Goal: Transaction & Acquisition: Book appointment/travel/reservation

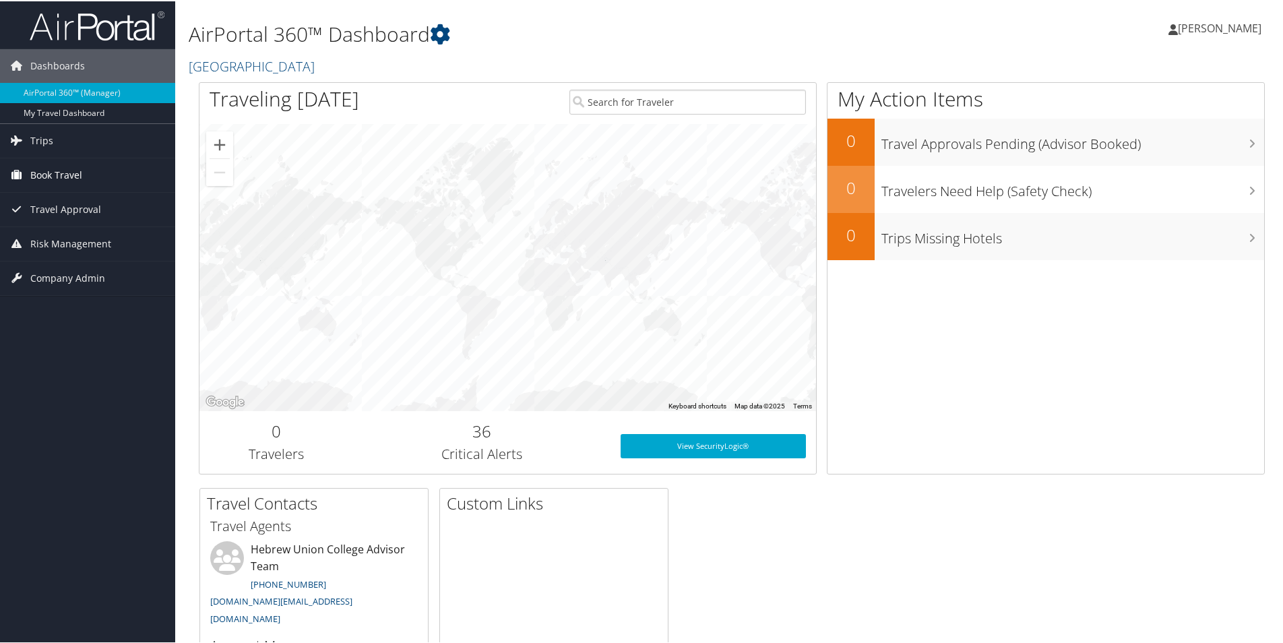
click at [73, 177] on span "Book Travel" at bounding box center [56, 174] width 52 height 34
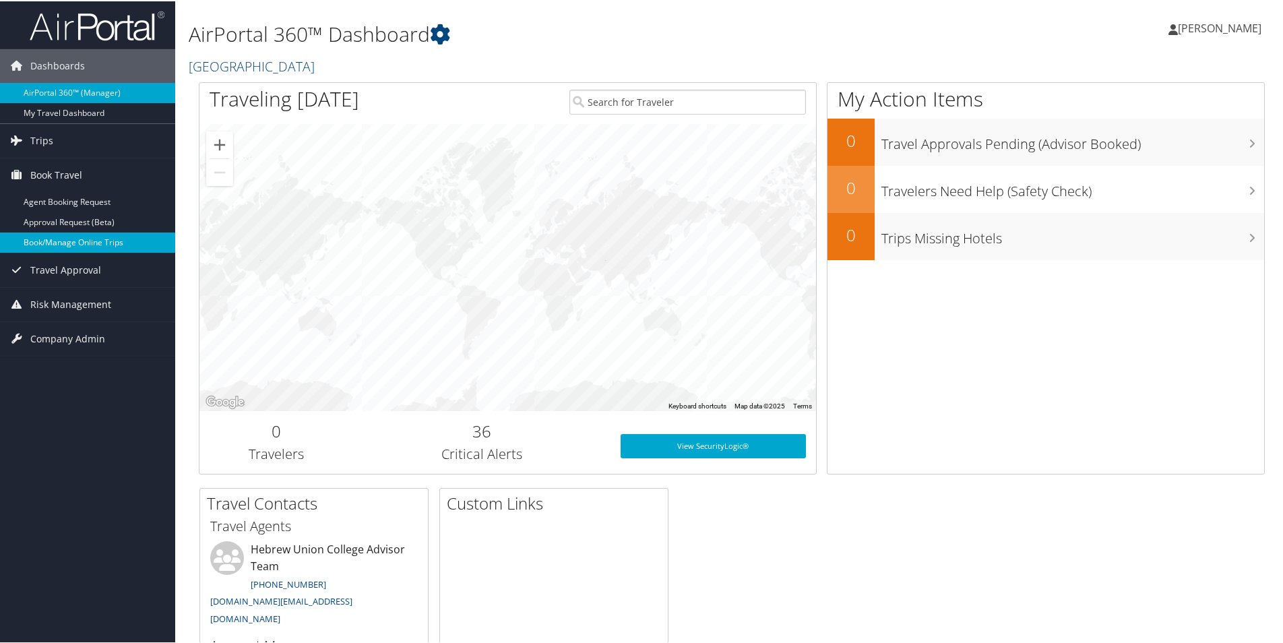
click at [60, 246] on link "Book/Manage Online Trips" at bounding box center [87, 241] width 175 height 20
click at [91, 245] on link "Book/Manage Online Trips" at bounding box center [87, 241] width 175 height 20
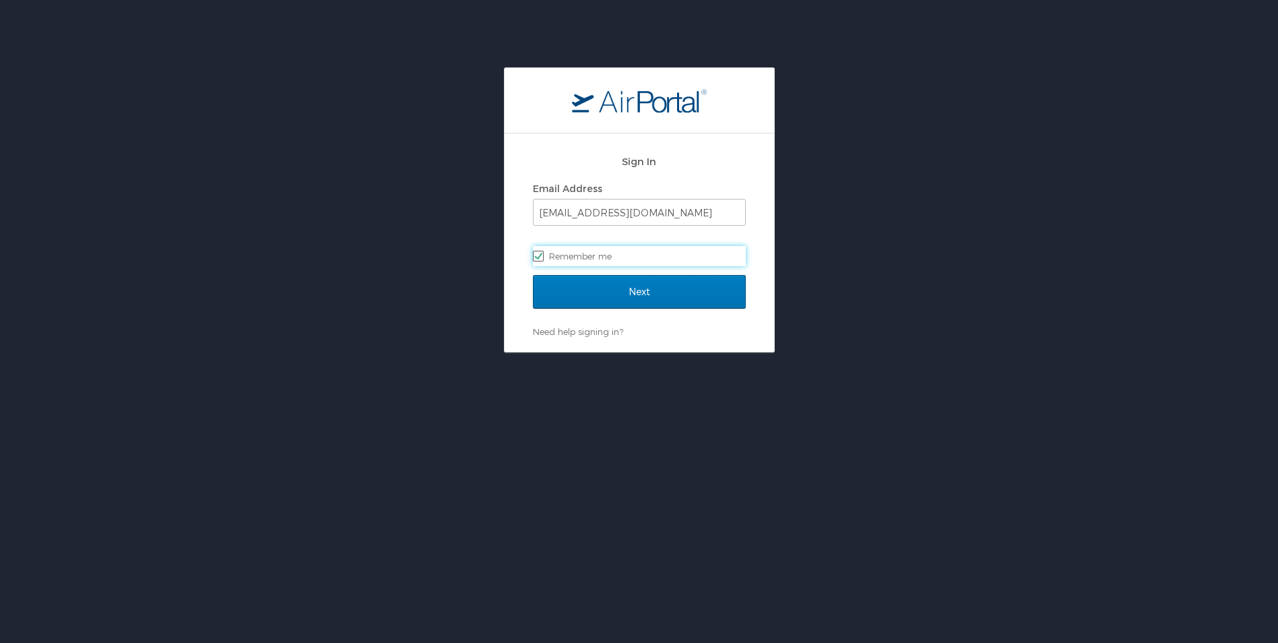
scroll to position [67, 0]
